Goal: Transaction & Acquisition: Purchase product/service

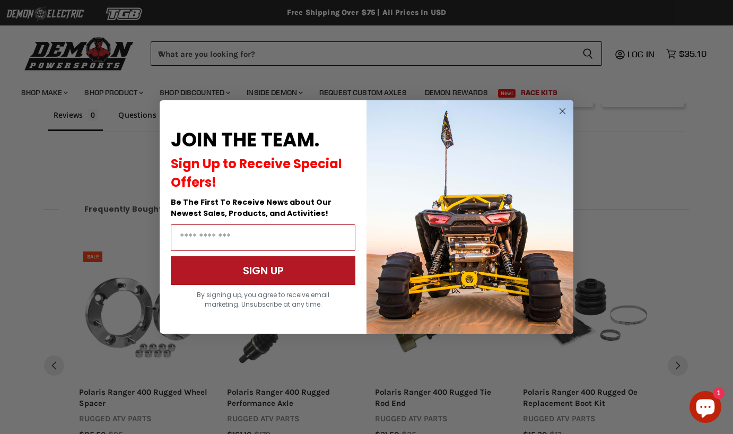
scroll to position [762, 0]
